Goal: Navigation & Orientation: Find specific page/section

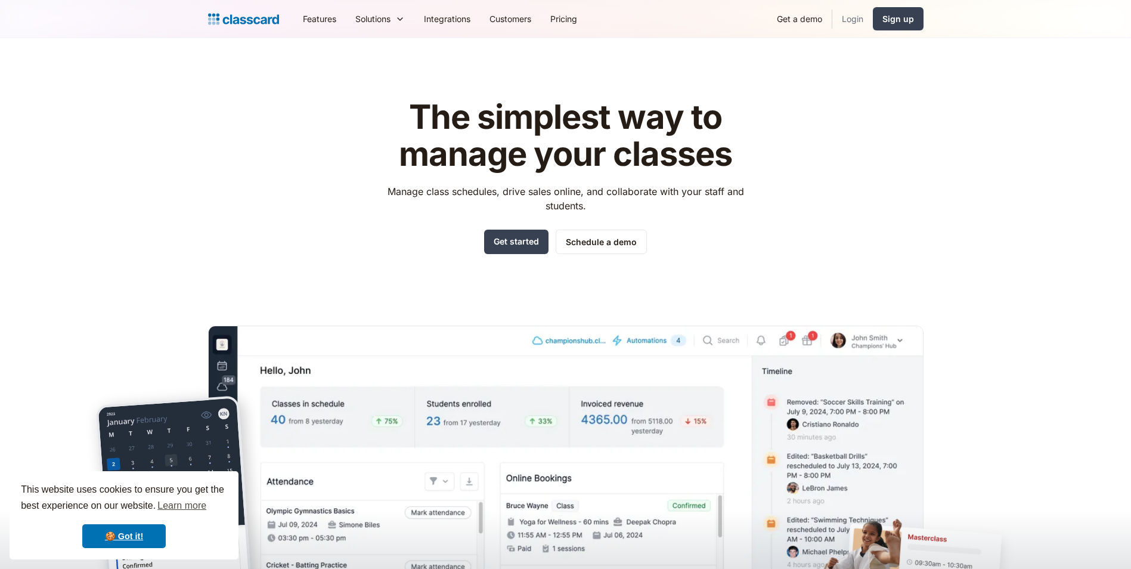
click at [859, 22] on link "Login" at bounding box center [852, 18] width 41 height 27
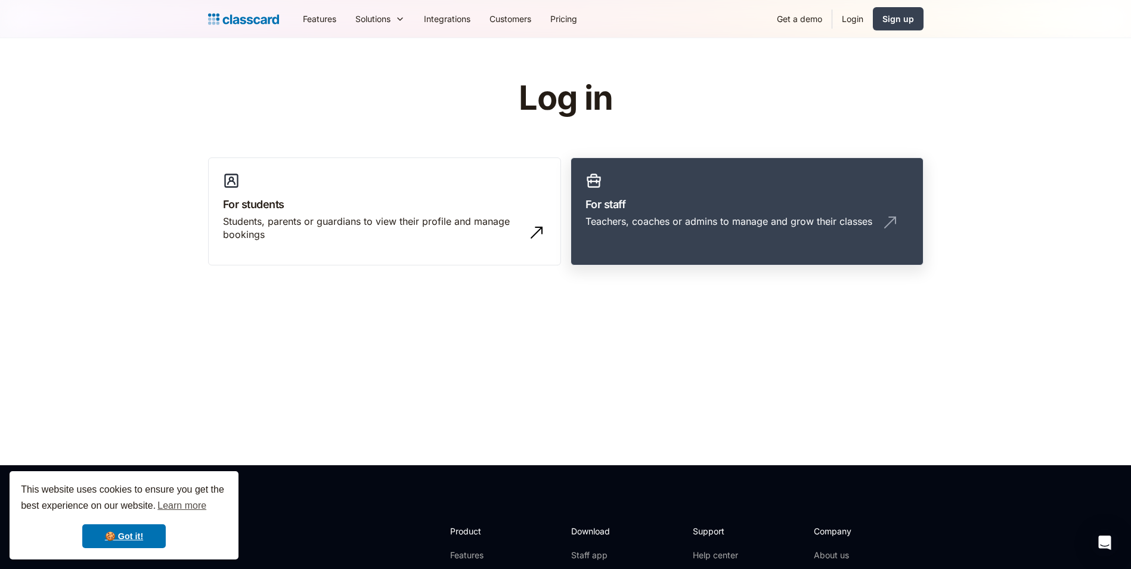
click at [687, 205] on h3 "For staff" at bounding box center [747, 204] width 323 height 16
